Goal: Transaction & Acquisition: Subscribe to service/newsletter

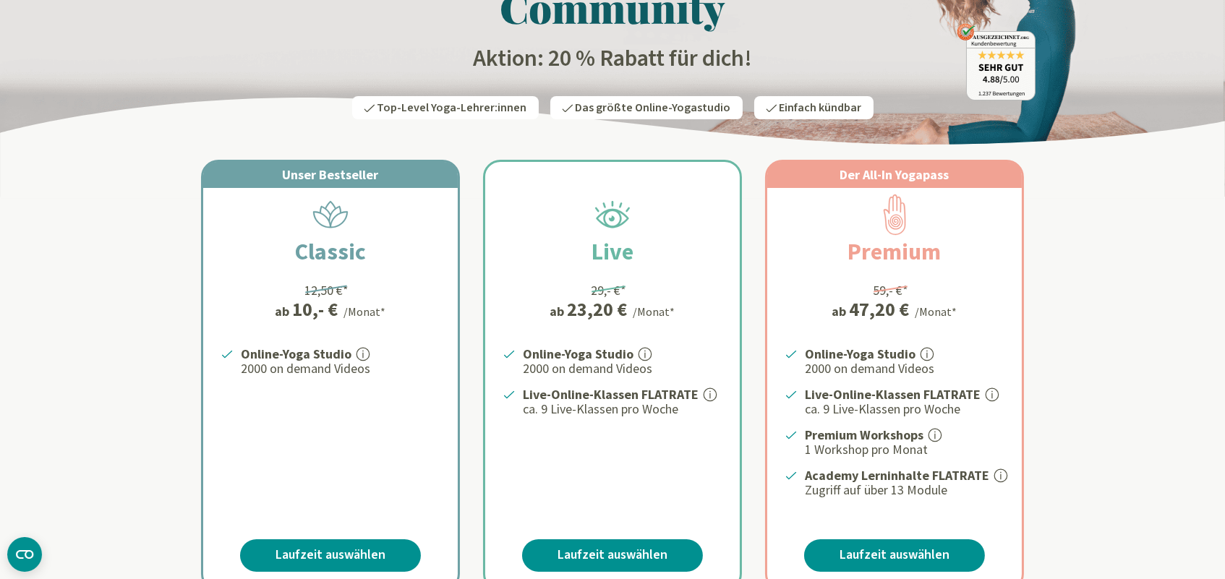
scroll to position [201, 0]
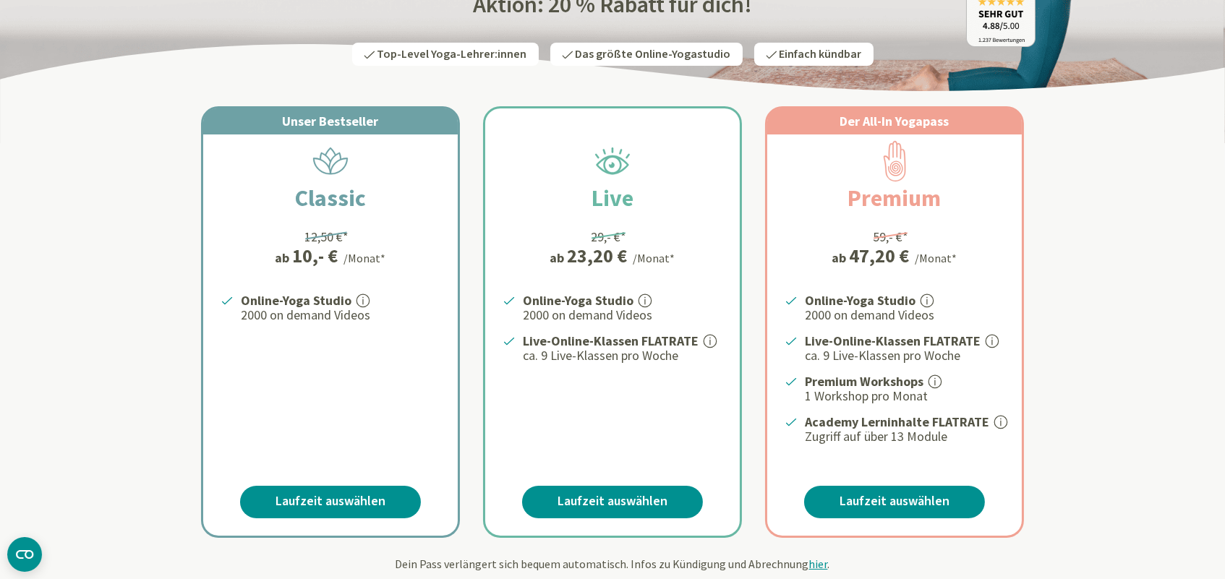
click at [862, 414] on strong "Academy Lerninhalte FLATRATE" at bounding box center [897, 422] width 184 height 17
click at [851, 377] on strong "Premium Workshops" at bounding box center [864, 381] width 119 height 17
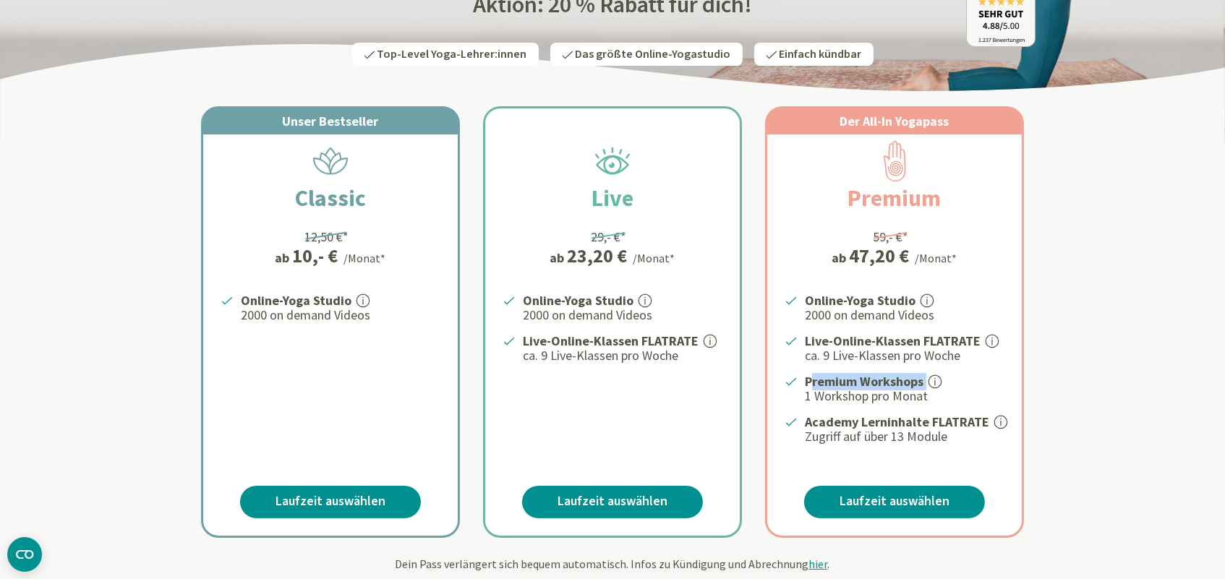
click at [851, 377] on strong "Premium Workshops" at bounding box center [864, 381] width 119 height 17
click at [850, 333] on strong "Live-Online-Klassen FLATRATE" at bounding box center [893, 341] width 176 height 17
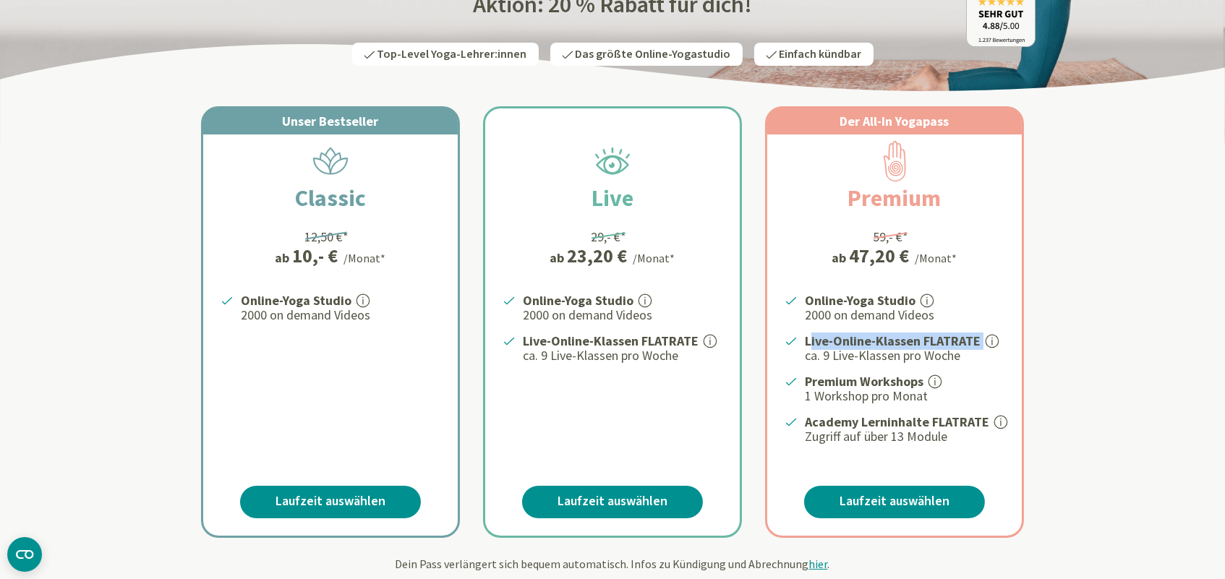
click at [850, 333] on strong "Live-Online-Klassen FLATRATE" at bounding box center [893, 341] width 176 height 17
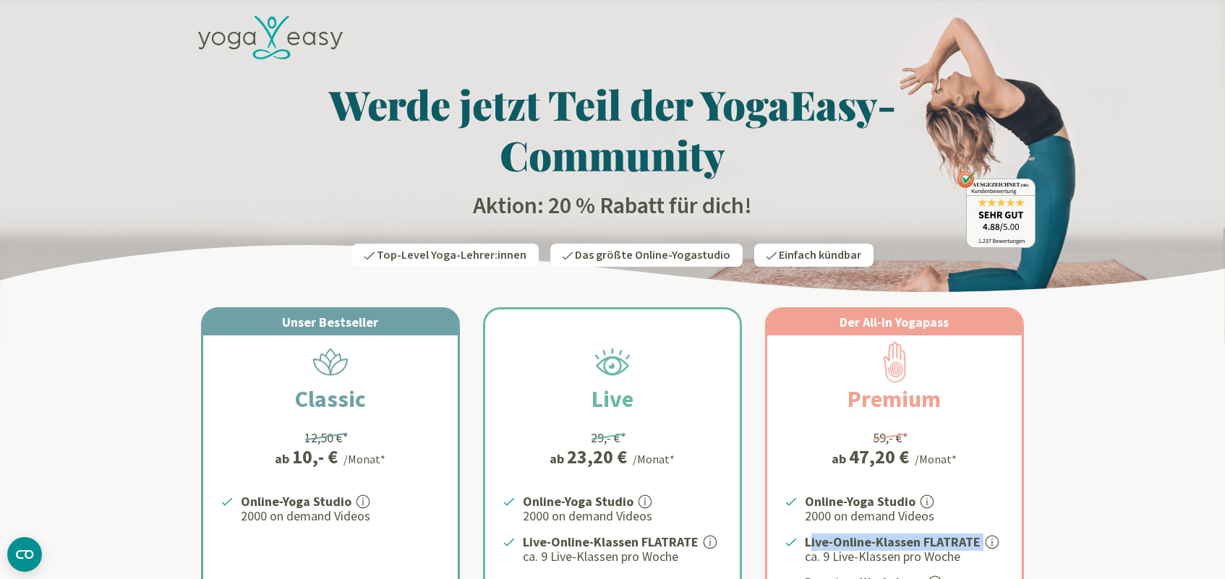
scroll to position [0, 0]
